Goal: Information Seeking & Learning: Find specific fact

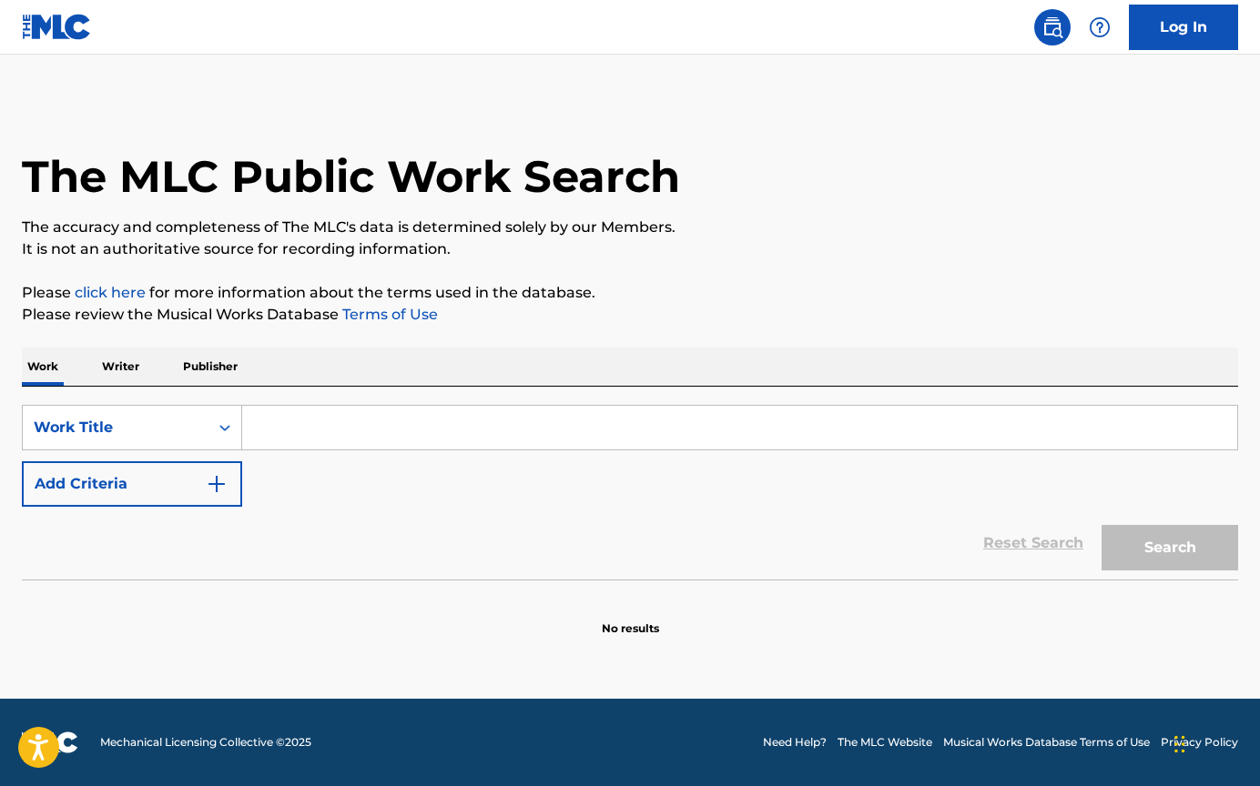
click at [306, 423] on input "Search Form" at bounding box center [739, 428] width 995 height 44
paste input "esta dificil de esquecer"
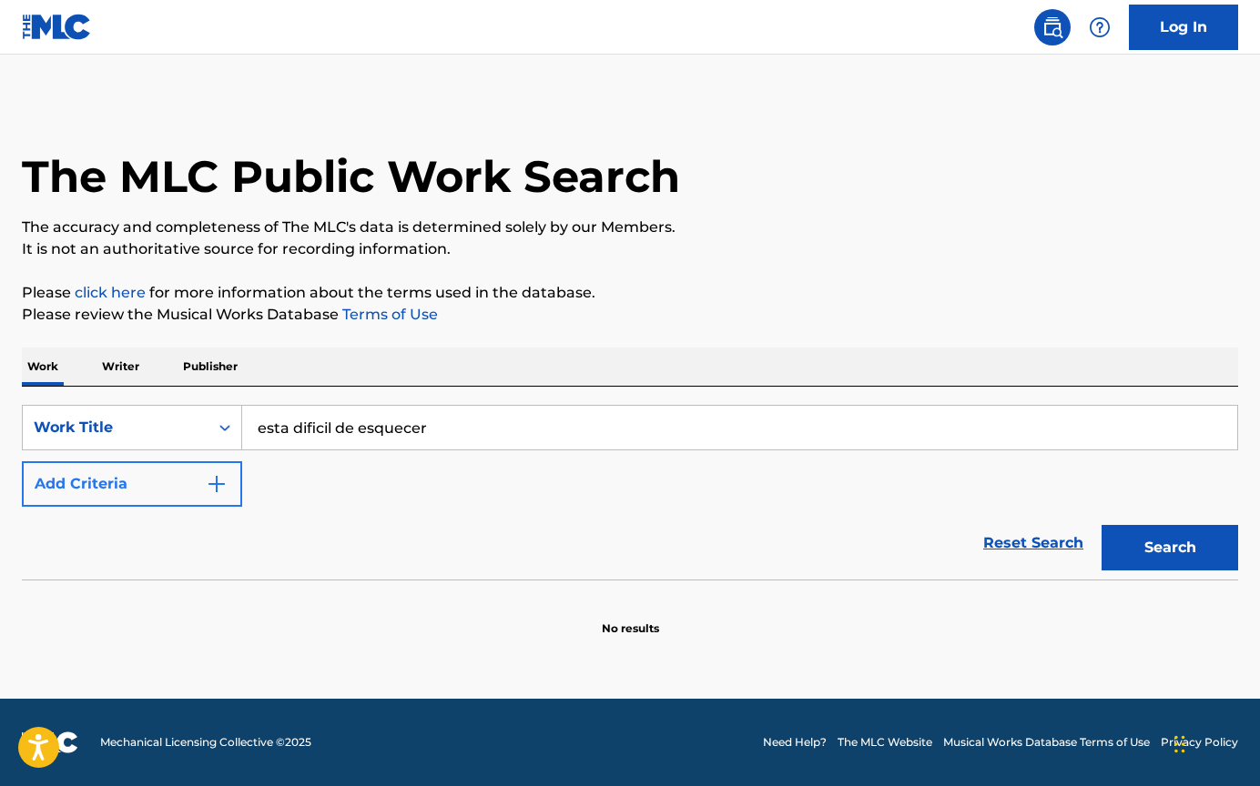
type input "esta dificil de esquecer"
click at [216, 480] on img "Search Form" at bounding box center [217, 484] width 22 height 22
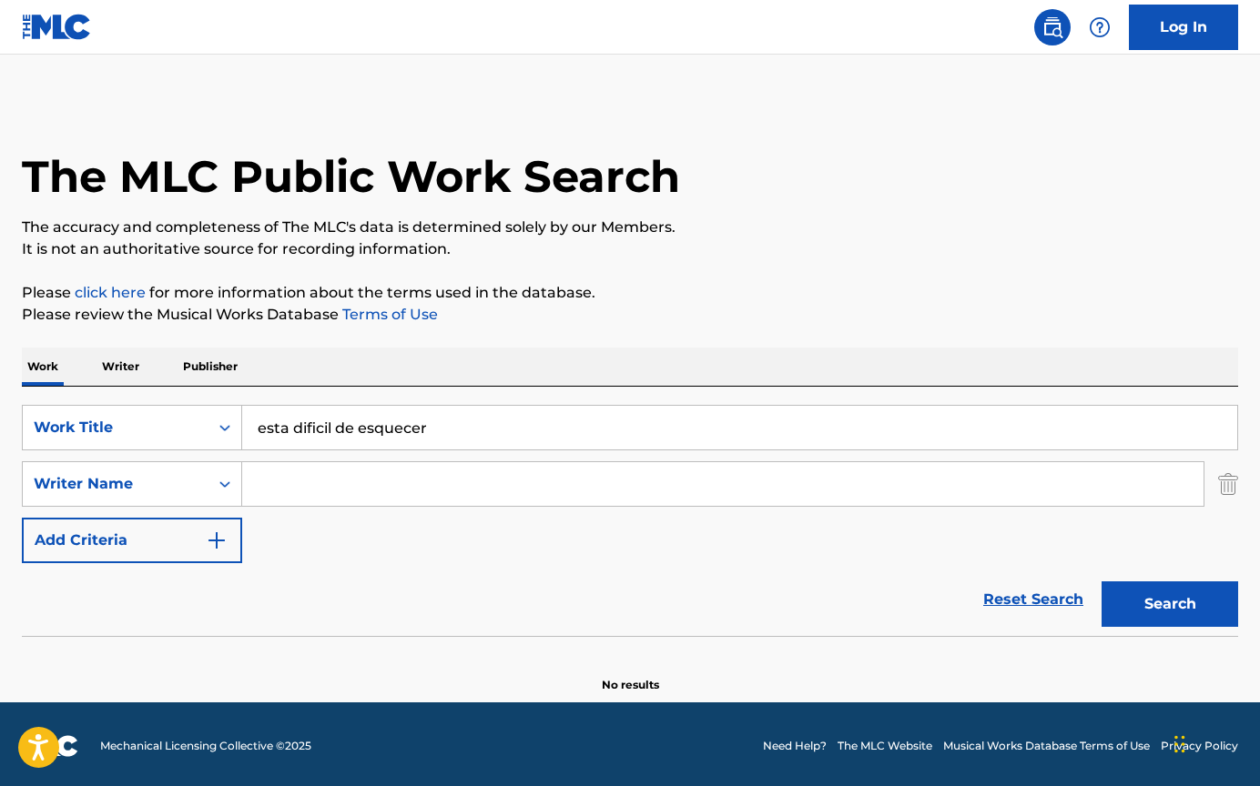
click at [334, 492] on input "Search Form" at bounding box center [722, 484] width 961 height 44
type input "[PERSON_NAME]"
click at [1101, 582] on button "Search" at bounding box center [1169, 605] width 137 height 46
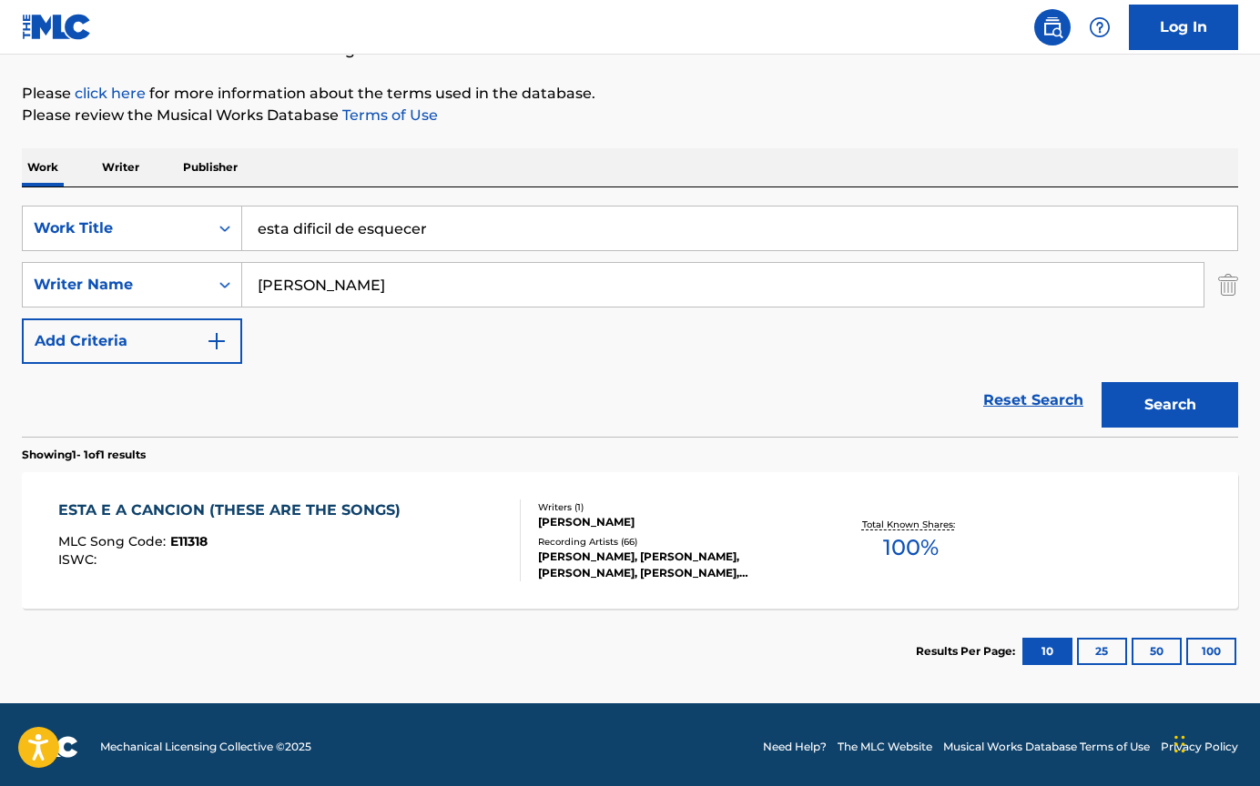
scroll to position [204, 0]
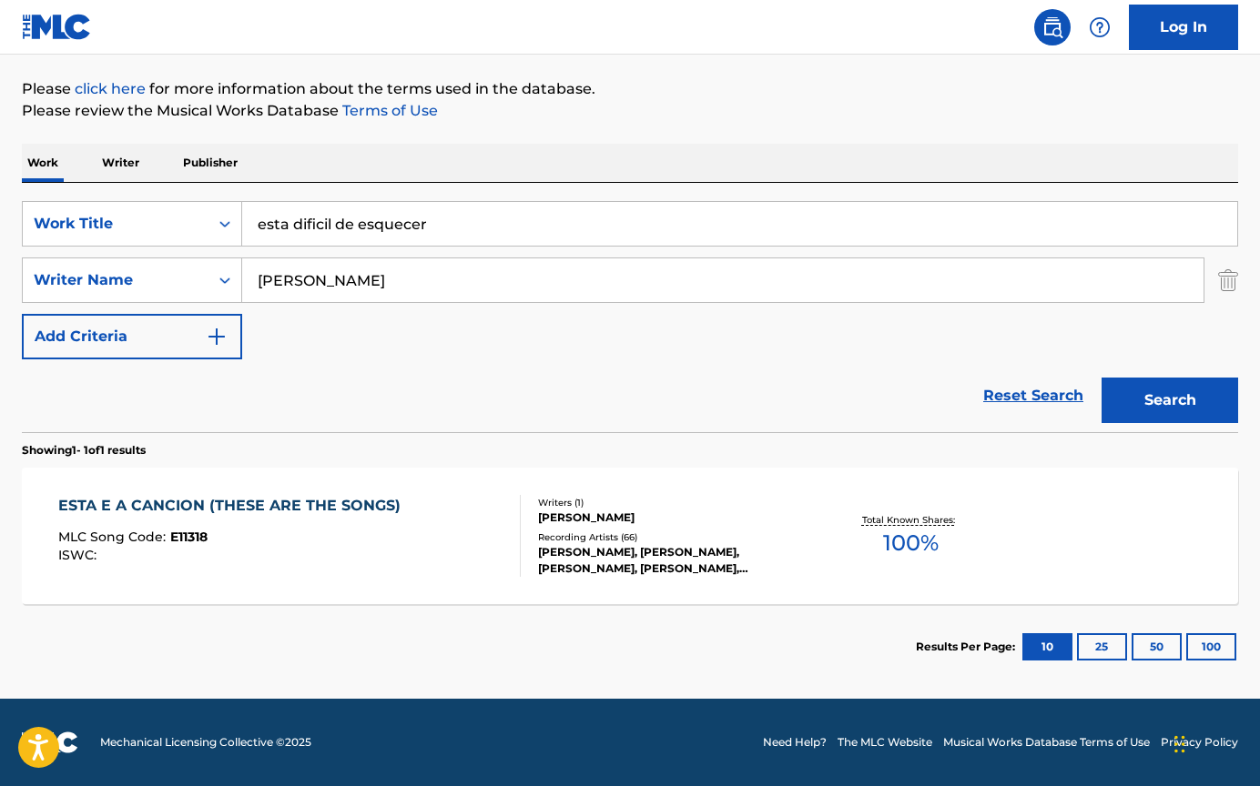
click at [1046, 518] on div "ESTA E A CANCION (THESE ARE THE SONGS) MLC Song Code : E11318 ISWC : Writers ( …" at bounding box center [630, 536] width 1216 height 137
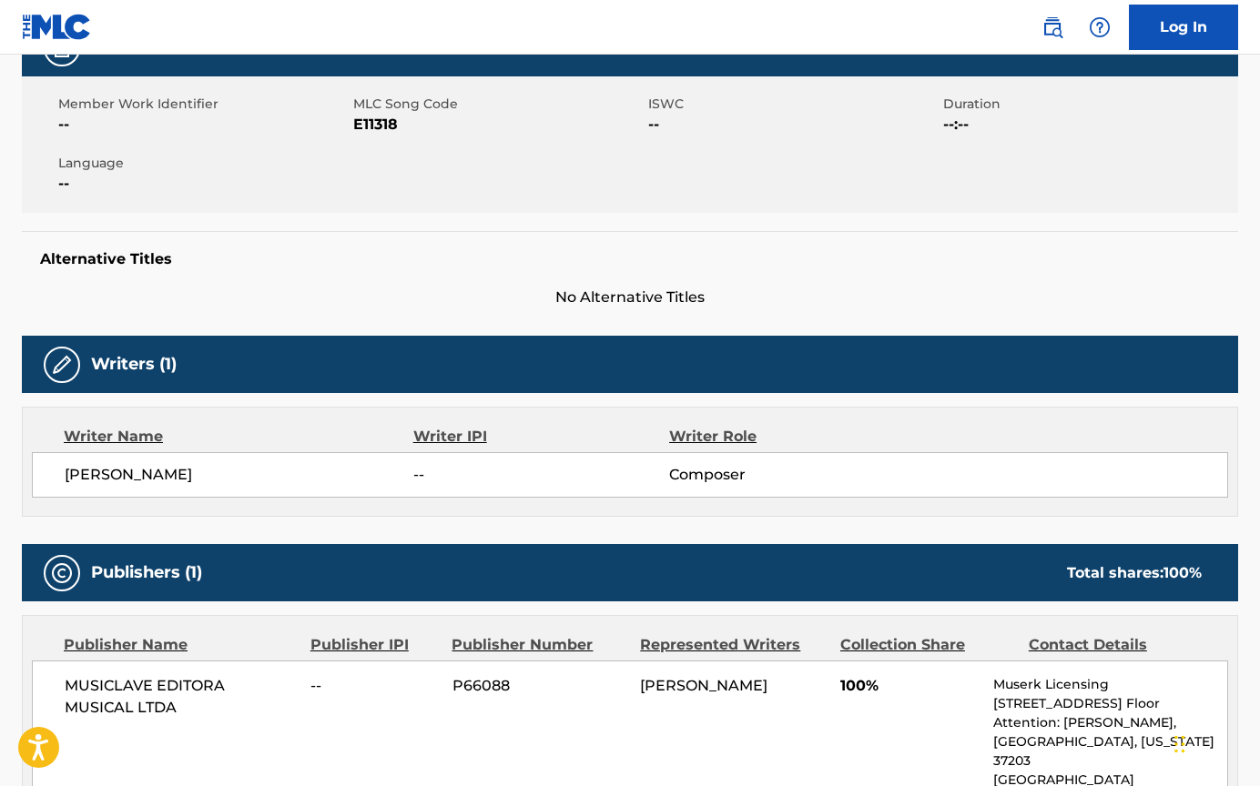
scroll to position [336, 0]
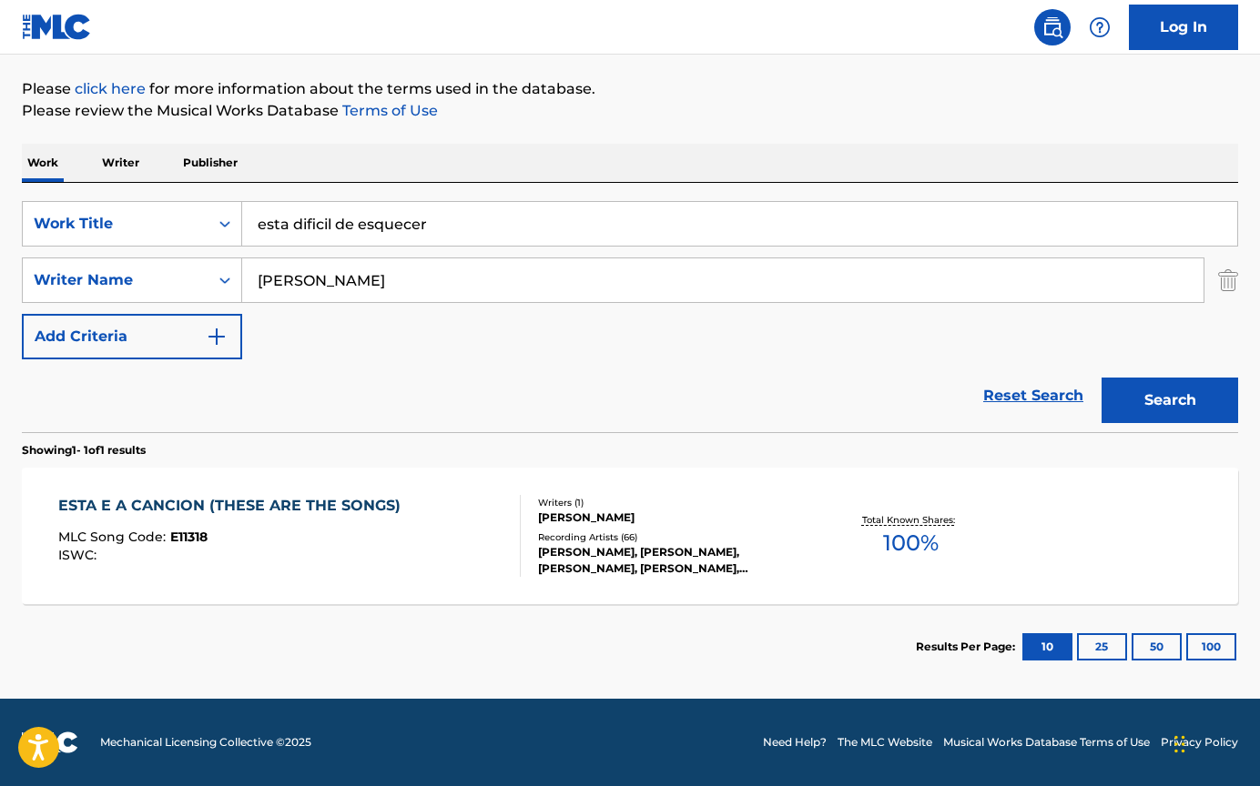
scroll to position [204, 0]
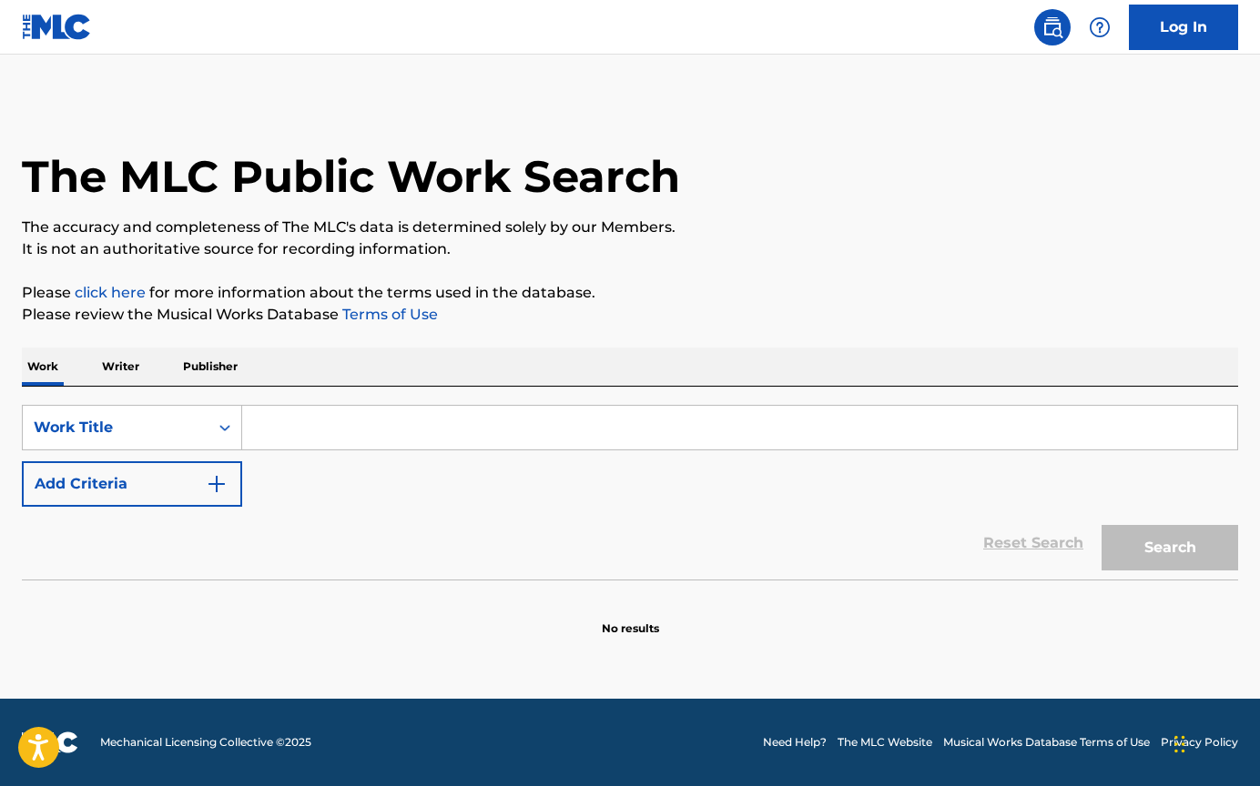
click at [461, 438] on input "Search Form" at bounding box center [739, 428] width 995 height 44
paste input "Tim Maia "Está Difícil De Esquecer"
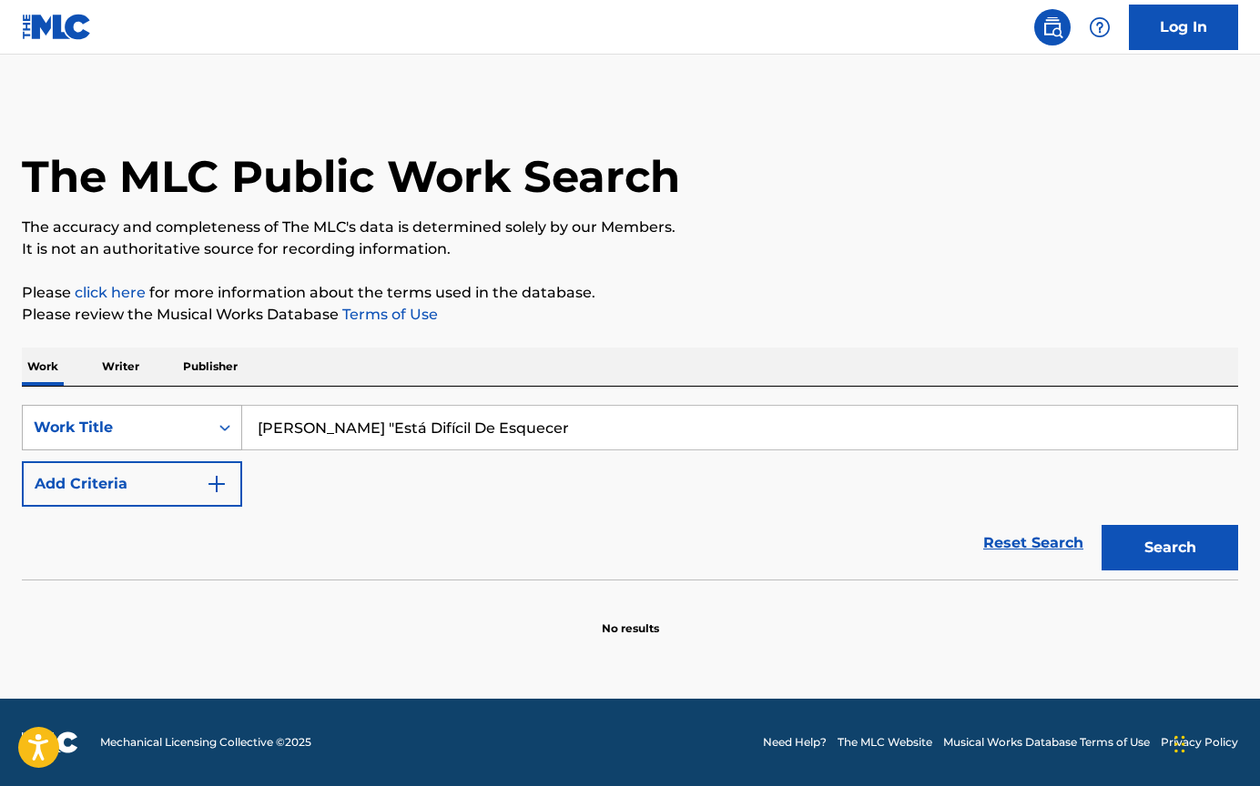
drag, startPoint x: 328, startPoint y: 428, endPoint x: 123, endPoint y: 414, distance: 205.3
click at [123, 414] on div "SearchWithCriteria9d07bfae-0685-48c8-8f13-f67723494820 Work Title Tim Maia "Est…" at bounding box center [630, 428] width 1216 height 46
drag, startPoint x: 269, startPoint y: 425, endPoint x: 335, endPoint y: 423, distance: 66.5
click at [216, 425] on div "SearchWithCriteria9d07bfae-0685-48c8-8f13-f67723494820 Work Title "Está Difícil…" at bounding box center [630, 428] width 1216 height 46
type input "Está Difícil De Esquecer"
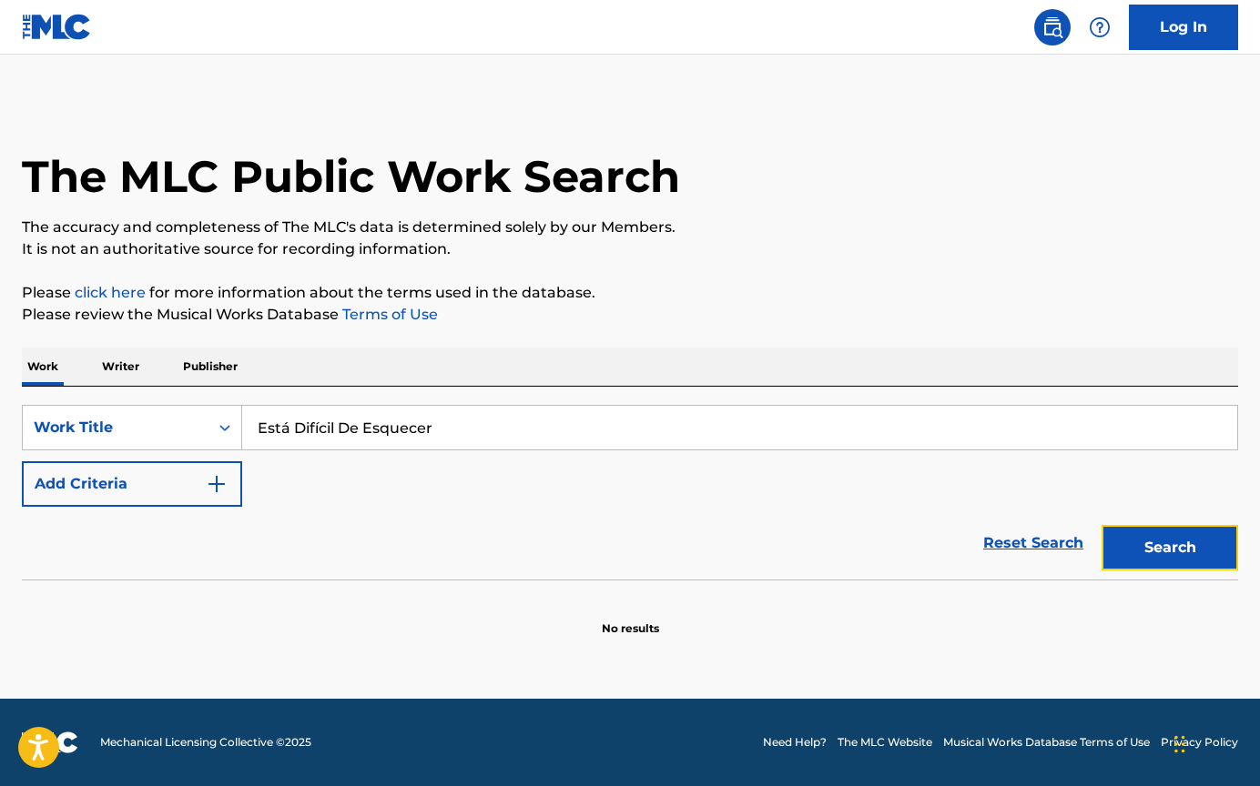
click at [1121, 546] on button "Search" at bounding box center [1169, 548] width 137 height 46
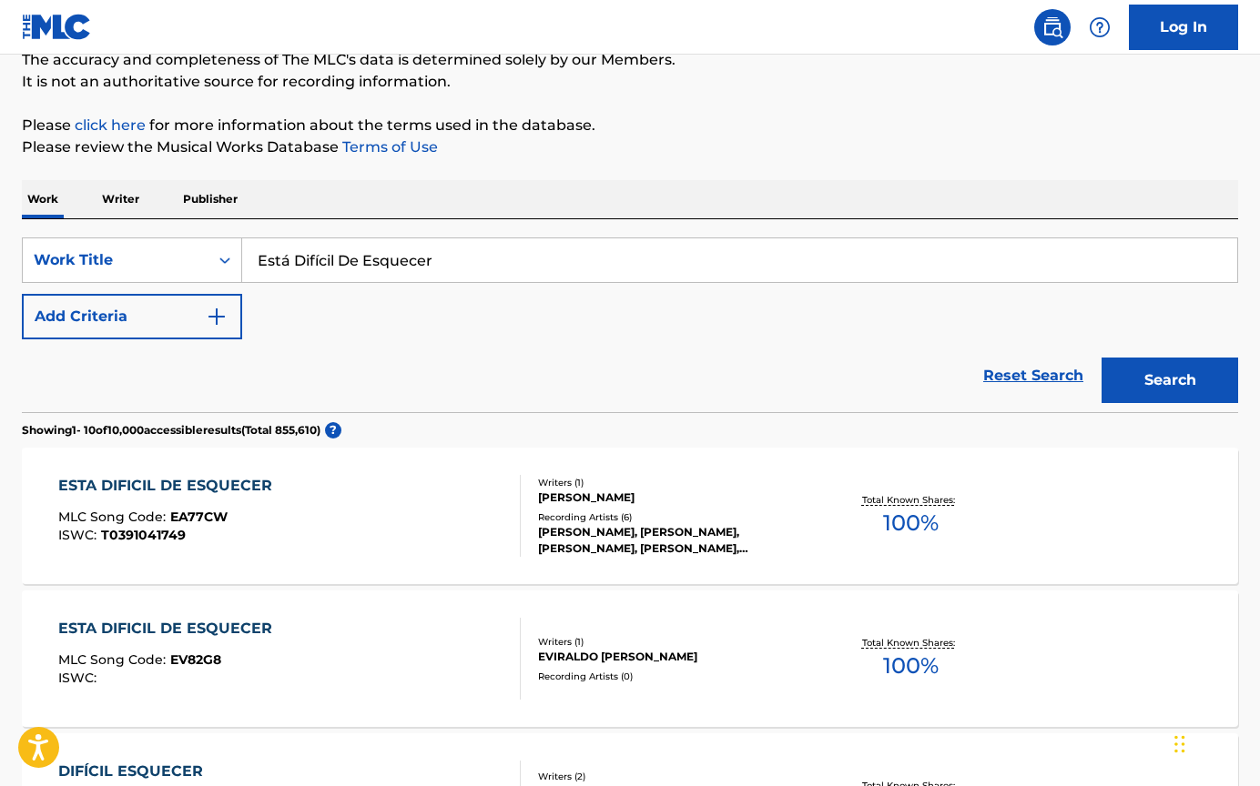
scroll to position [176, 0]
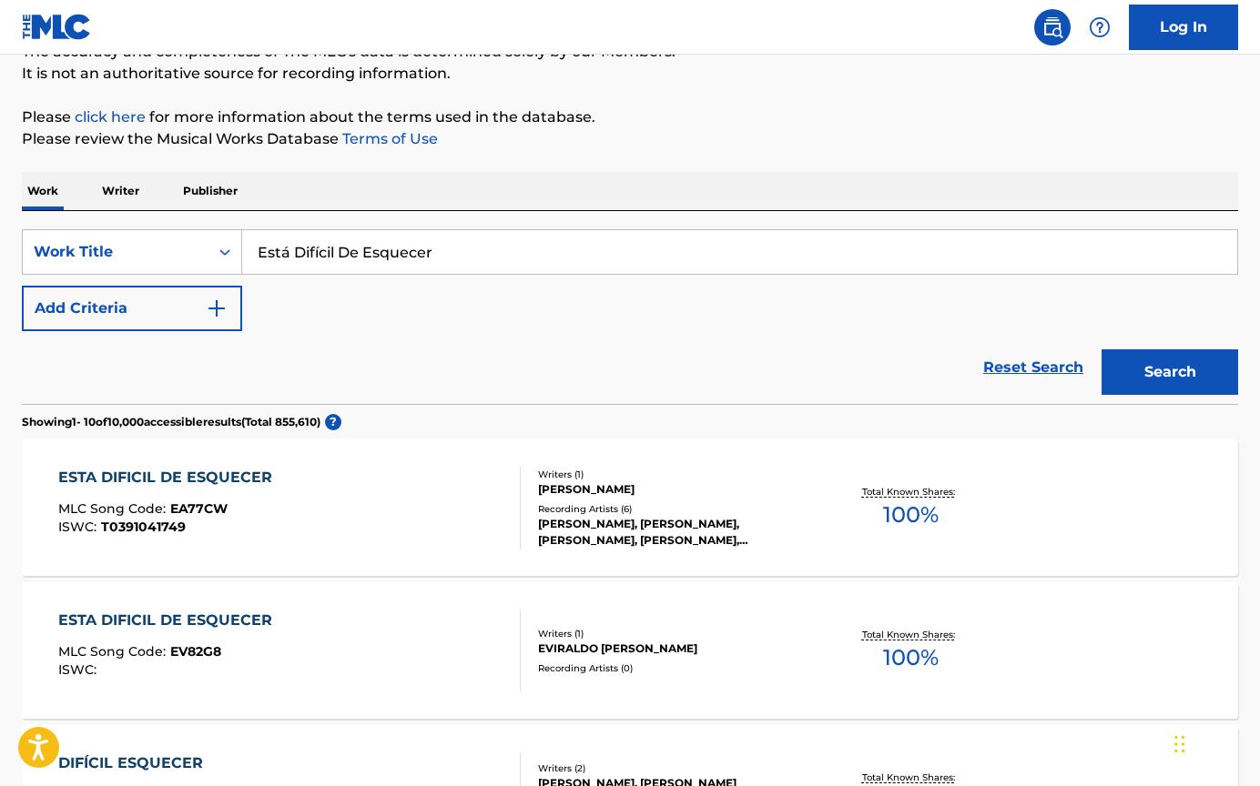
click at [363, 532] on div "ESTA DIFICIL DE ESQUECER MLC Song Code : EA77CW ISWC : T0391041749" at bounding box center [289, 508] width 462 height 82
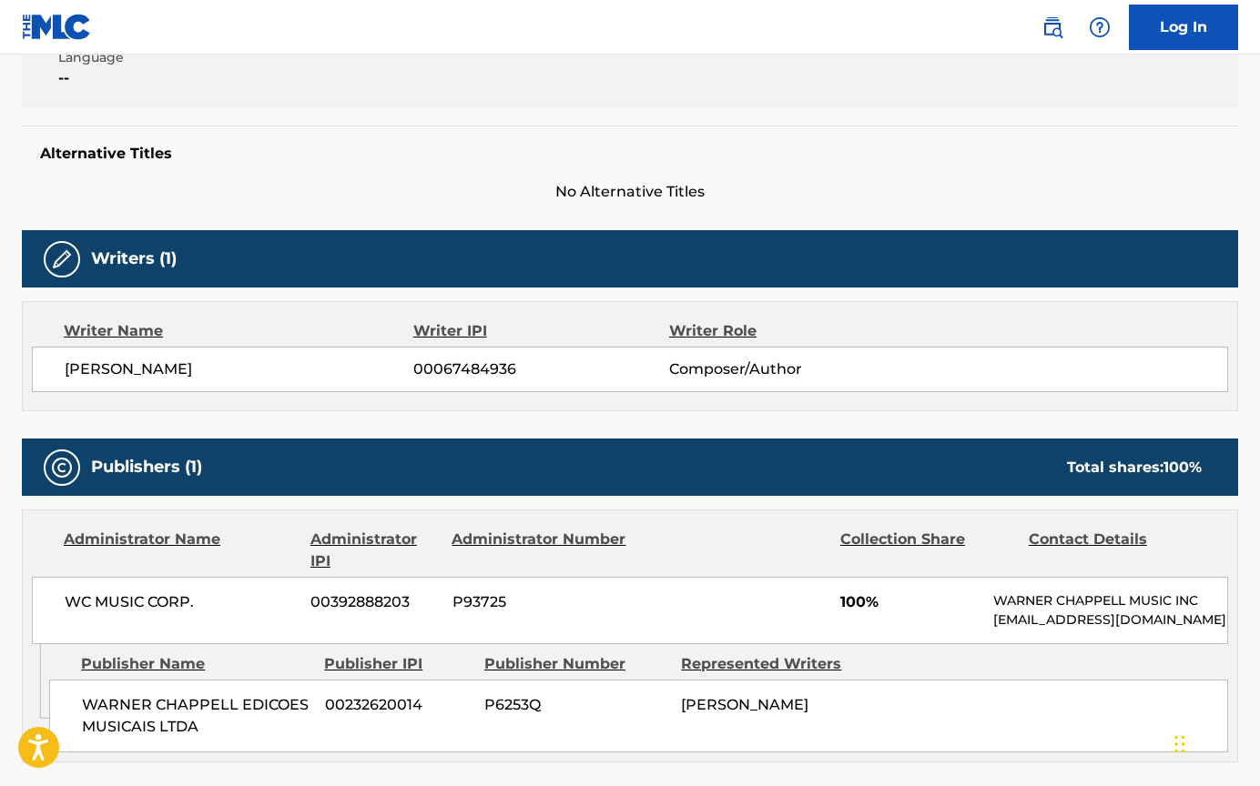
scroll to position [486, 0]
